Goal: Transaction & Acquisition: Purchase product/service

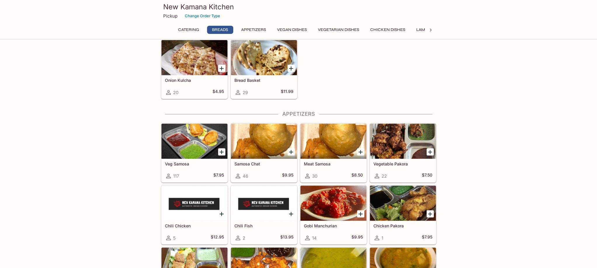
scroll to position [292, 0]
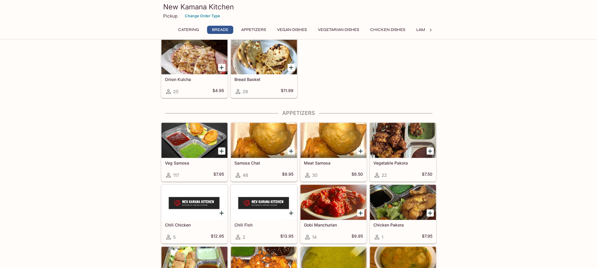
click at [222, 150] on icon "Add Veg Samosa" at bounding box center [222, 151] width 4 height 4
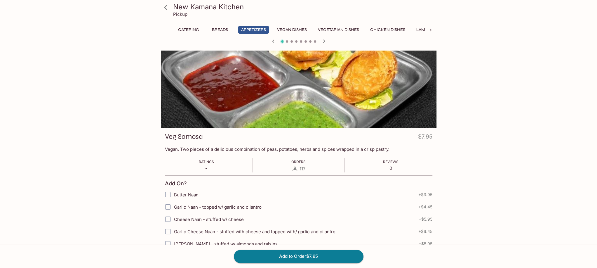
click at [187, 196] on span "Butter Naan" at bounding box center [186, 195] width 25 height 6
click at [174, 196] on input "Butter Naan" at bounding box center [168, 195] width 12 height 12
checkbox input "true"
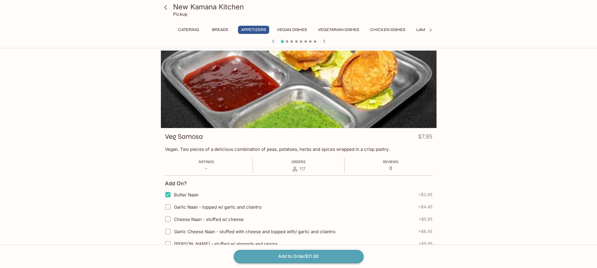
click at [307, 258] on button "Add to Order $11.90" at bounding box center [299, 256] width 130 height 13
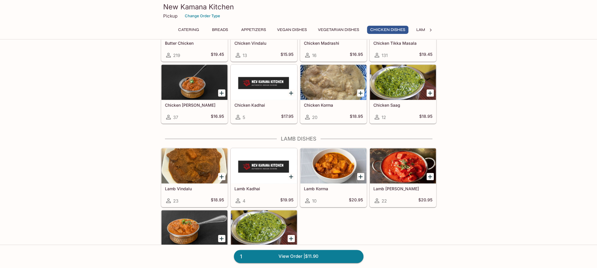
scroll to position [1110, 0]
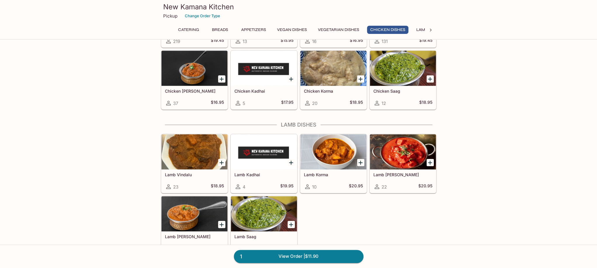
click at [220, 76] on icon "Add Chicken Curry" at bounding box center [221, 79] width 7 height 7
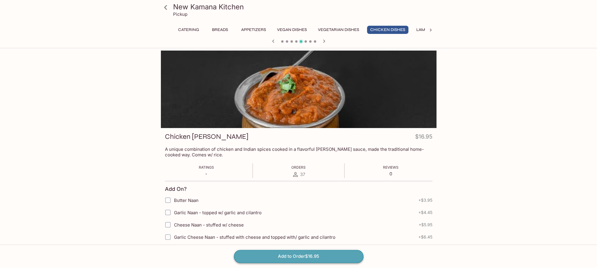
click at [293, 254] on button "Add to Order $16.95" at bounding box center [299, 256] width 130 height 13
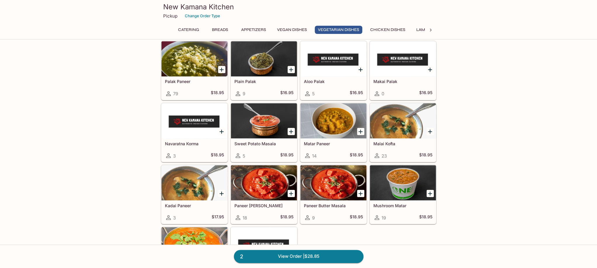
scroll to position [789, 0]
click at [361, 67] on icon "Add Aloo Palak" at bounding box center [361, 69] width 4 height 4
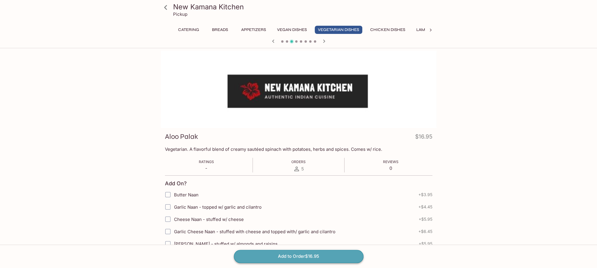
click at [336, 252] on button "Add to Order $16.95" at bounding box center [299, 256] width 130 height 13
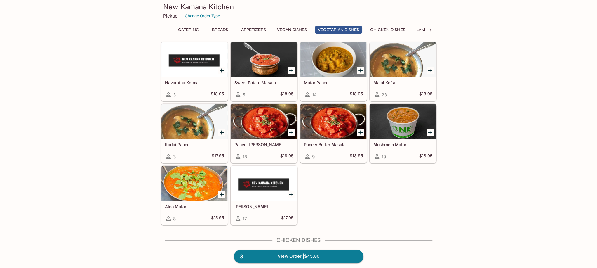
scroll to position [876, 0]
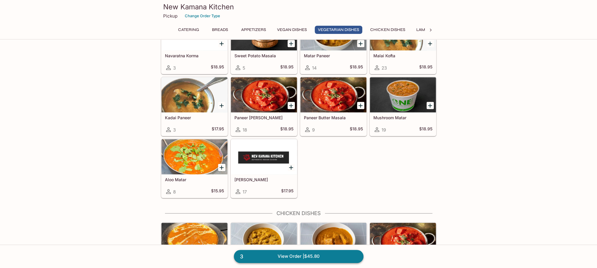
click at [278, 258] on link "3 View Order | $45.80" at bounding box center [299, 256] width 130 height 13
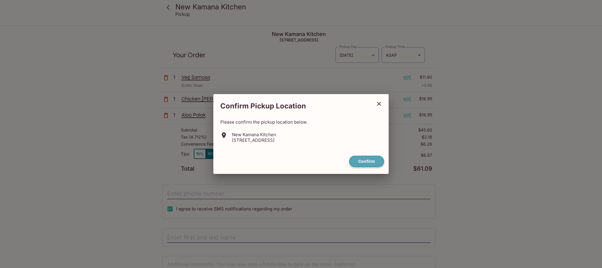
click at [377, 158] on button "Confirm" at bounding box center [366, 161] width 35 height 11
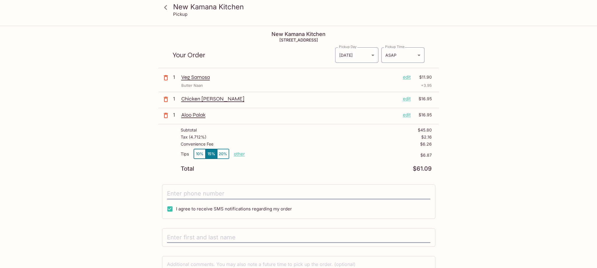
click at [199, 156] on button "10%" at bounding box center [200, 154] width 12 height 10
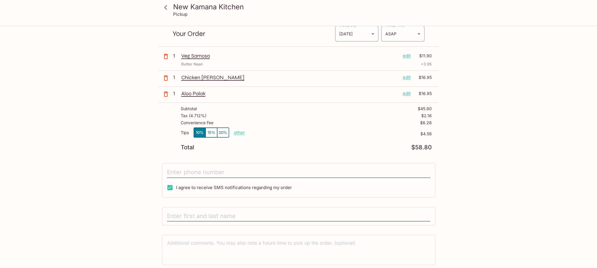
scroll to position [40, 0]
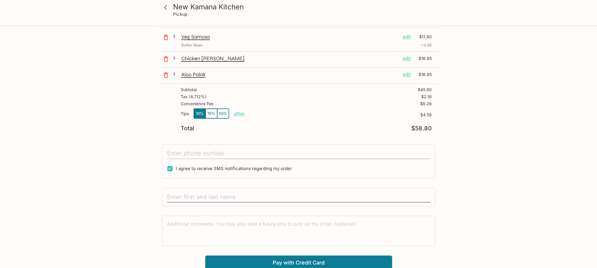
click at [223, 153] on input "tel" at bounding box center [298, 153] width 263 height 11
type input "[PHONE_NUMBER]"
click at [225, 194] on input "text" at bounding box center [298, 197] width 263 height 11
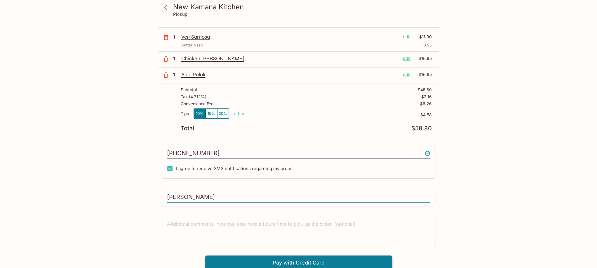
type input "[PERSON_NAME]"
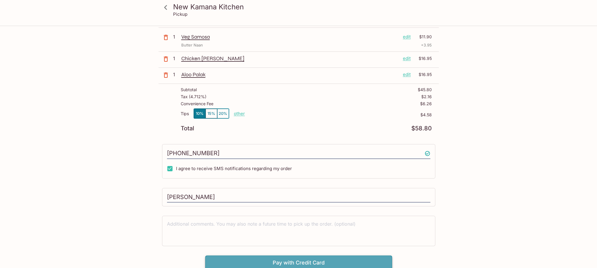
click at [241, 261] on button "Pay with Credit Card" at bounding box center [298, 262] width 187 height 15
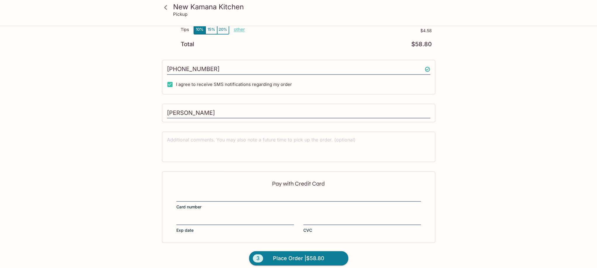
scroll to position [128, 0]
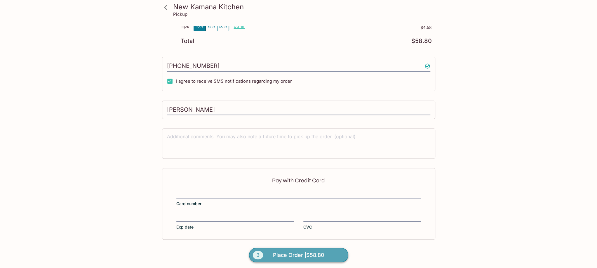
click at [294, 254] on span "Place Order | $58.80" at bounding box center [298, 254] width 51 height 9
